Goal: Entertainment & Leisure: Browse casually

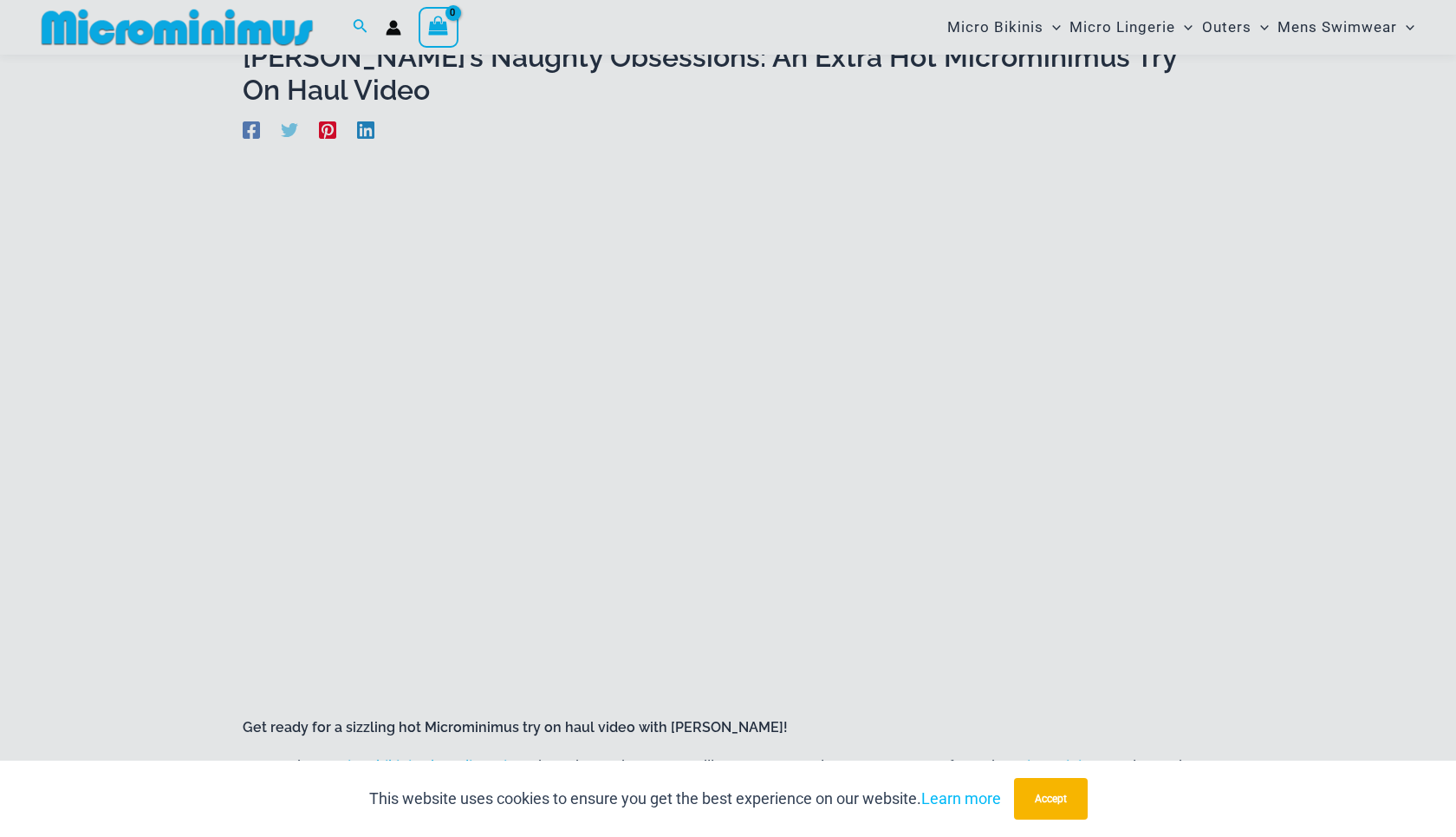
scroll to position [113, 0]
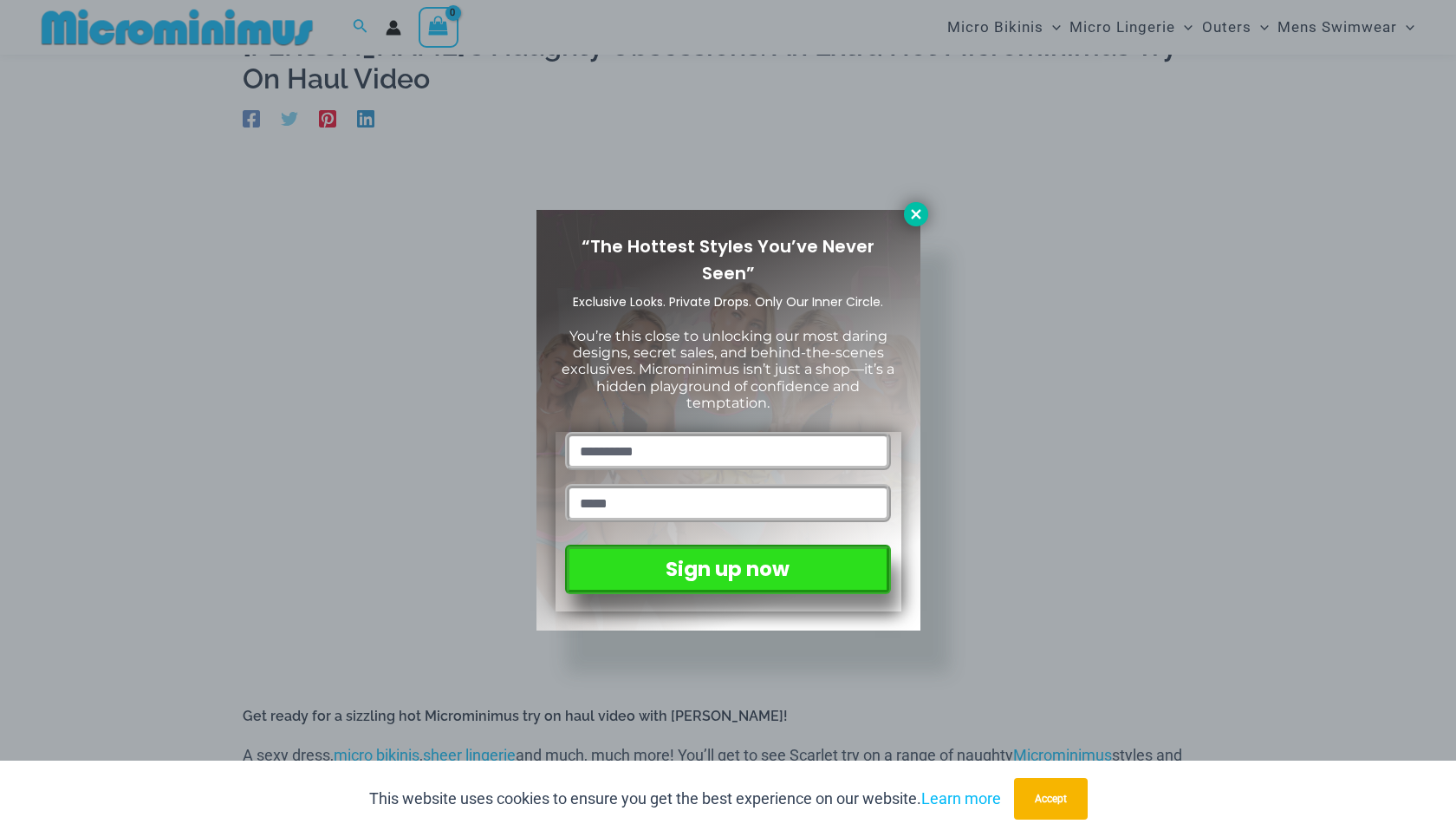
click at [915, 211] on icon at bounding box center [915, 214] width 15 height 15
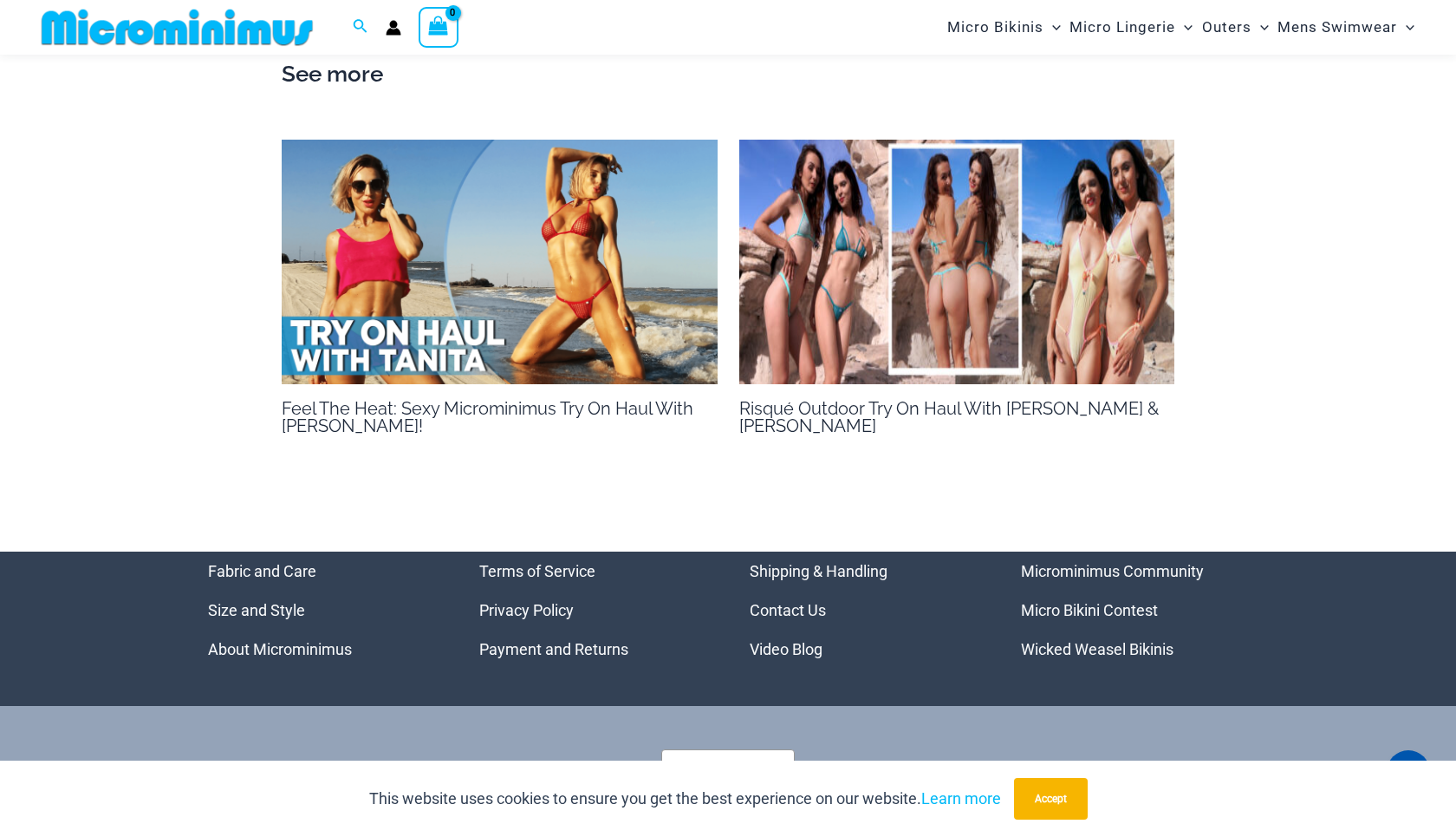
scroll to position [1499, 0]
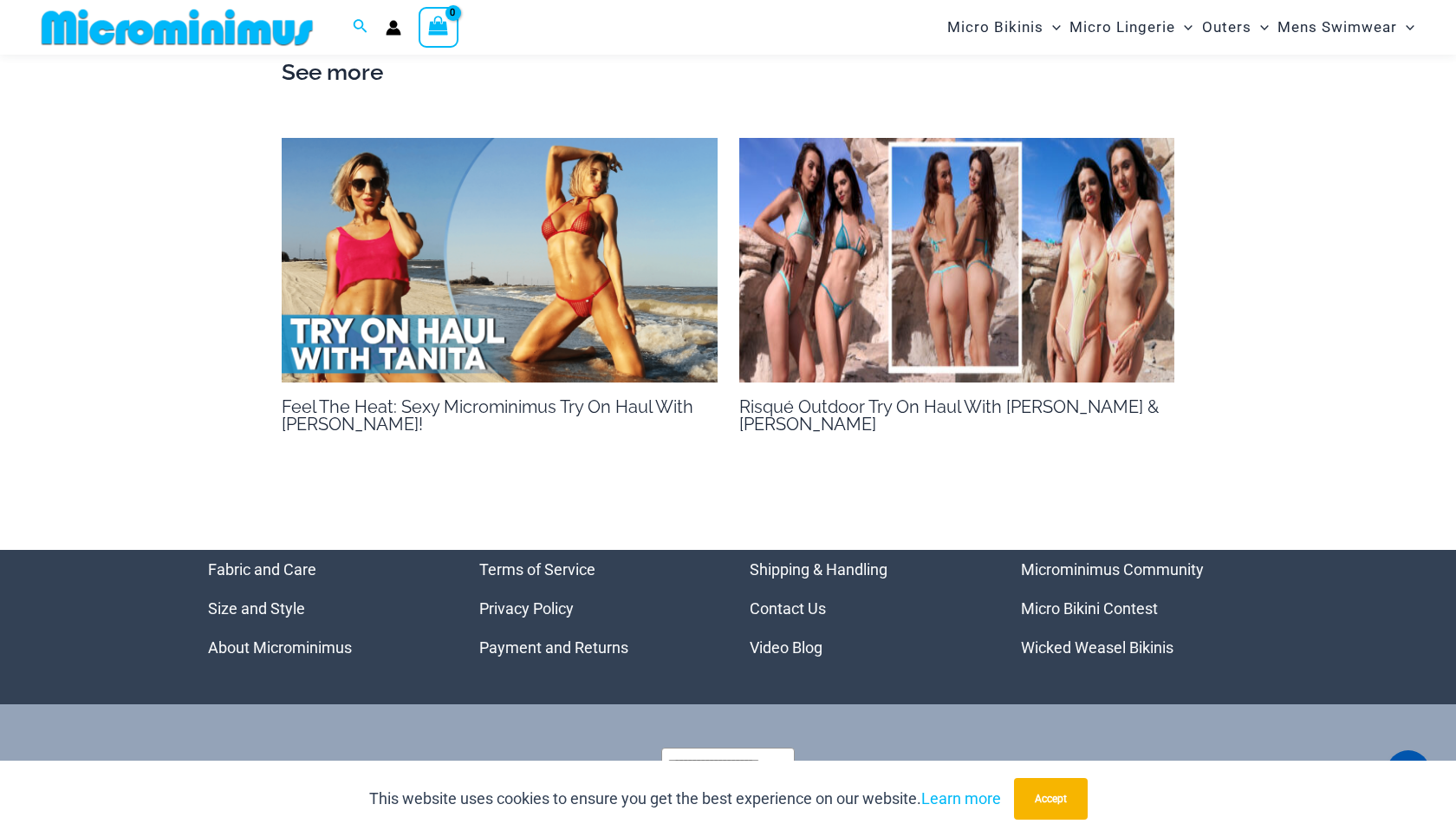
click at [535, 323] on img at bounding box center [500, 260] width 436 height 245
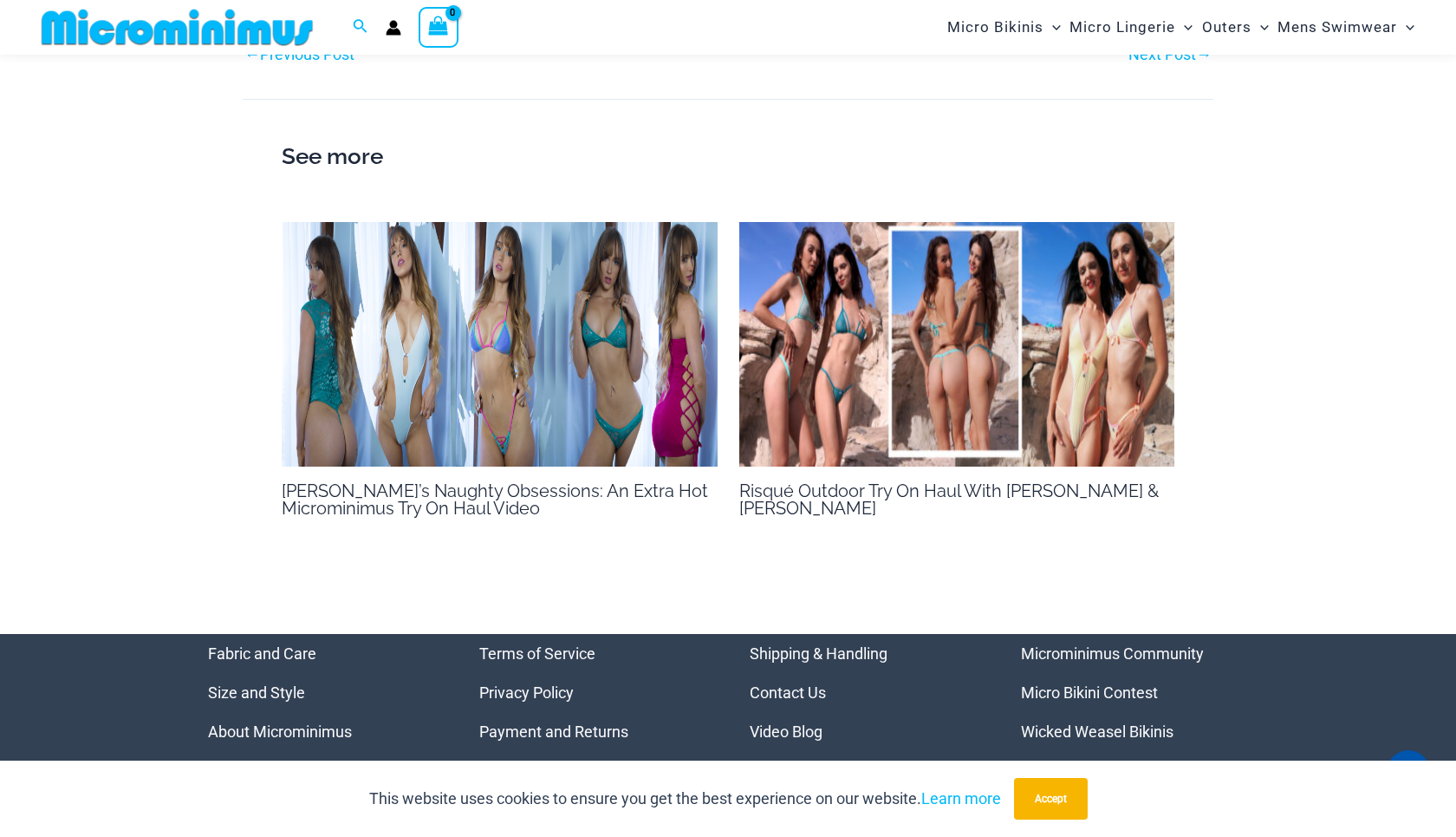
scroll to position [3657, 0]
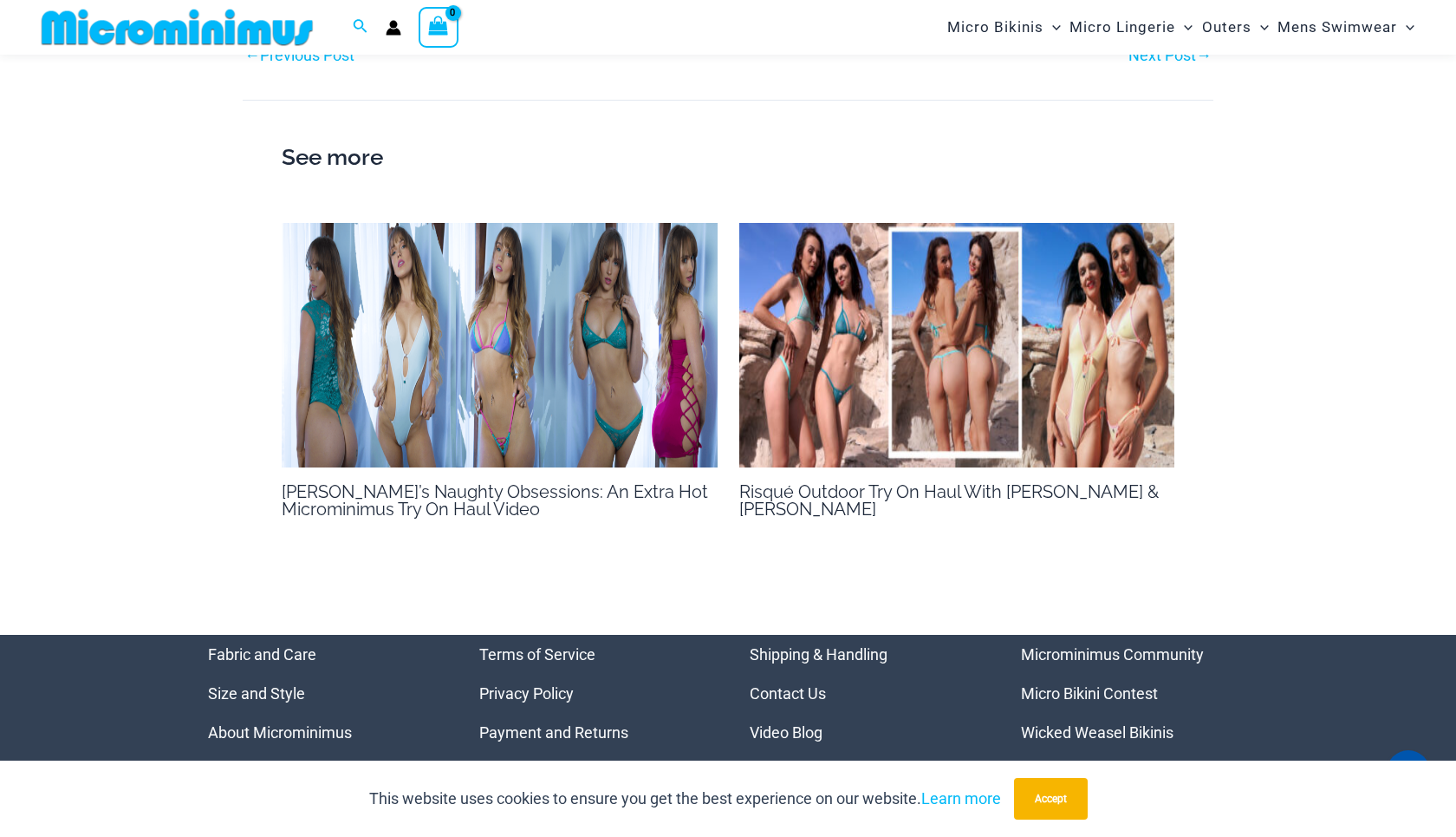
click at [825, 481] on link "Risqué Outdoor Try On Haul With [PERSON_NAME] & [PERSON_NAME]" at bounding box center [949, 500] width 419 height 38
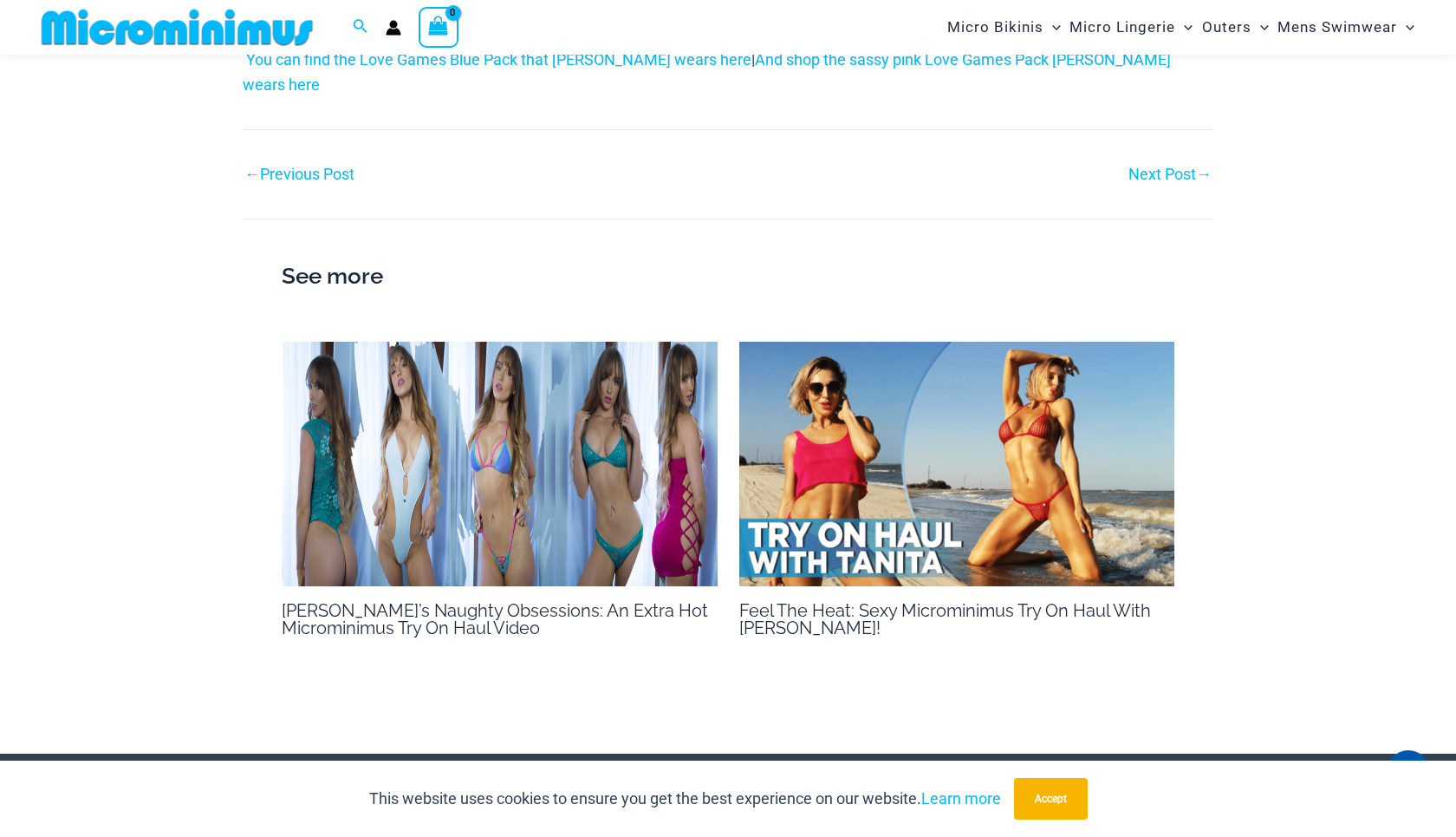
scroll to position [3737, 0]
